Goal: Check status: Check status

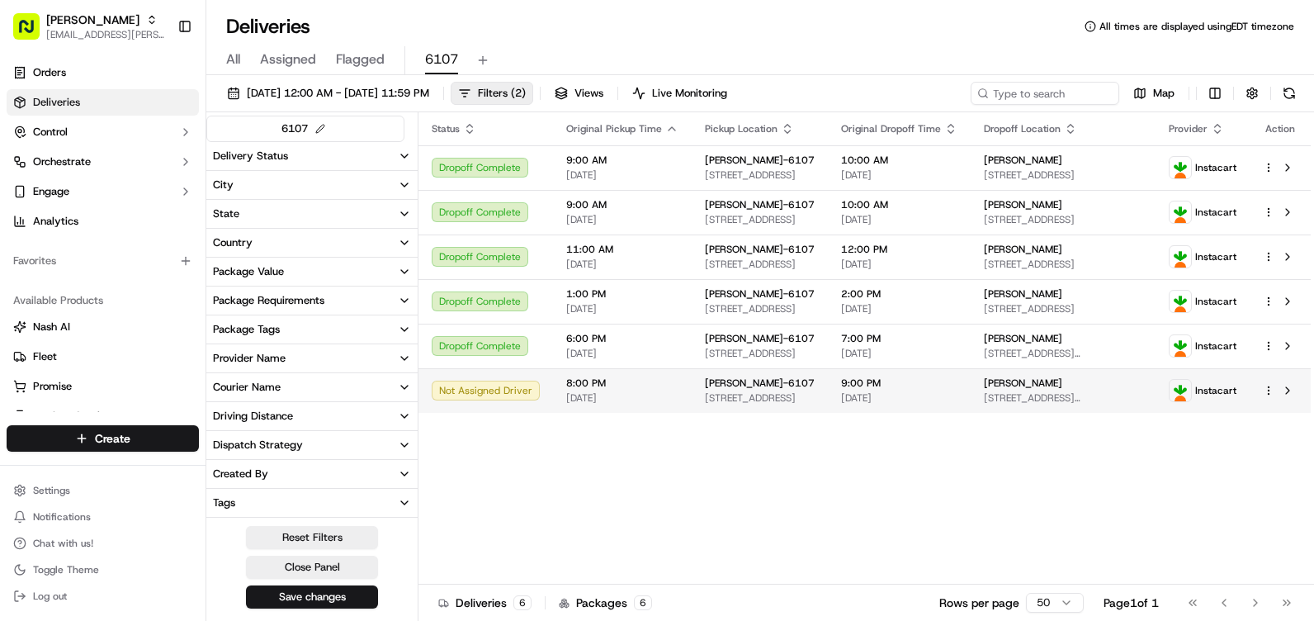
scroll to position [413, 0]
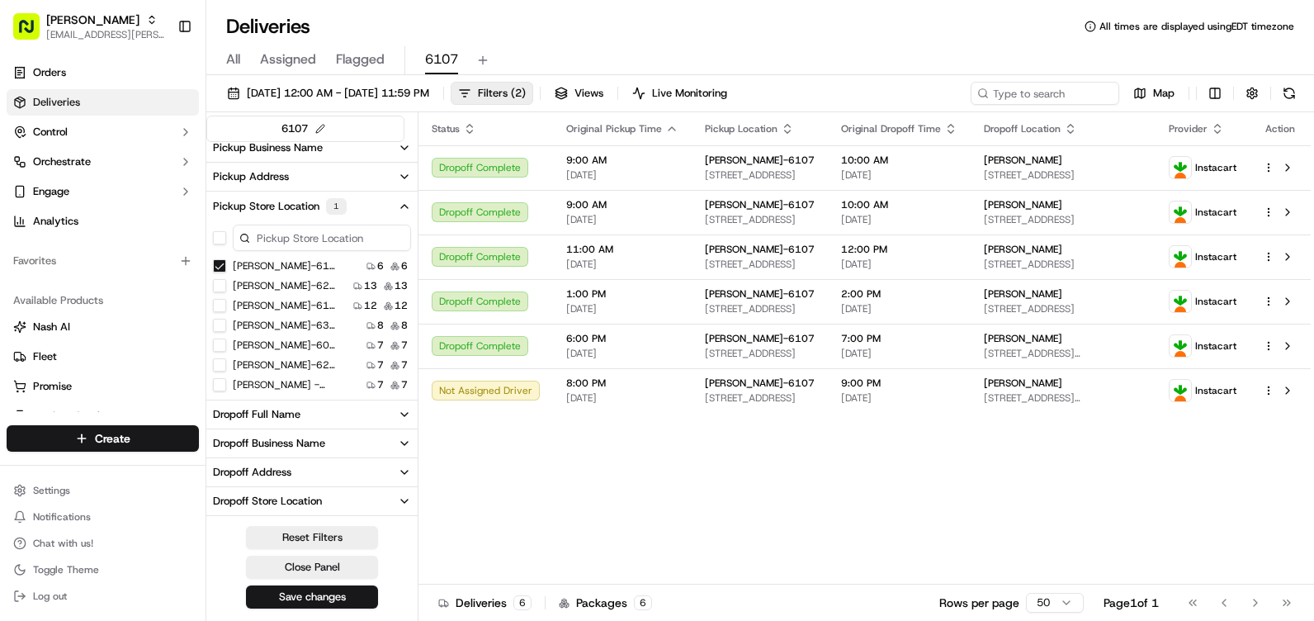
click at [913, 475] on div "Status Original Pickup Time Pickup Location Original Dropoff Time Dropoff Locat…" at bounding box center [864, 348] width 892 height 472
